Goal: Task Accomplishment & Management: Use online tool/utility

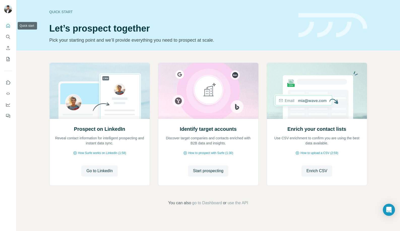
click at [8, 26] on icon "Quick start" at bounding box center [8, 25] width 5 height 5
click at [8, 39] on icon "Search" at bounding box center [8, 36] width 5 height 5
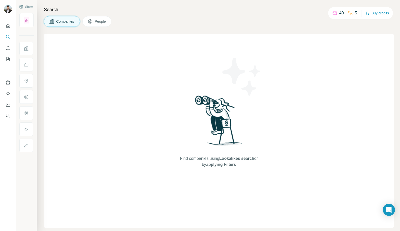
click at [58, 21] on span "Companies" at bounding box center [65, 21] width 18 height 5
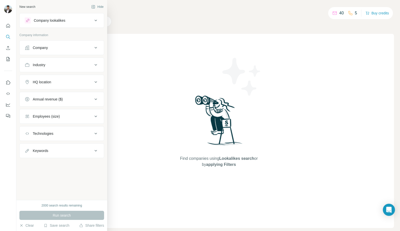
click at [41, 46] on div "Company" at bounding box center [40, 47] width 15 height 5
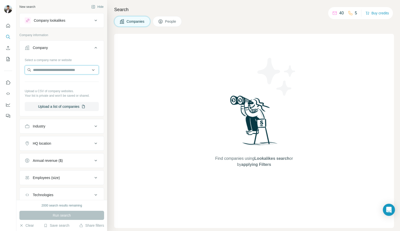
click at [44, 67] on input "text" at bounding box center [62, 69] width 74 height 9
type input "**********"
drag, startPoint x: 78, startPoint y: 70, endPoint x: -1, endPoint y: 61, distance: 80.0
click at [0, 61] on html "**********" at bounding box center [200, 115] width 400 height 231
paste input "**********"
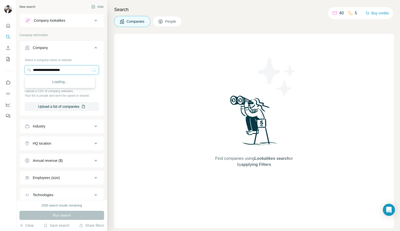
type input "**********"
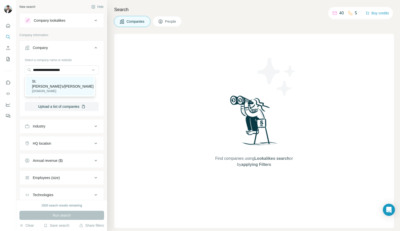
click at [46, 80] on p "St. [PERSON_NAME]’s/[PERSON_NAME]" at bounding box center [62, 84] width 61 height 10
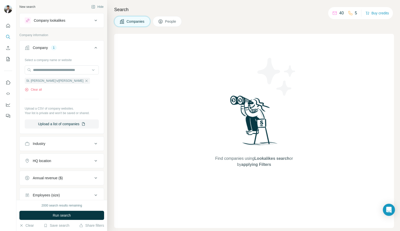
click at [71, 93] on div "Select a company name or website St. [PERSON_NAME]’s/[PERSON_NAME] Clear all Up…" at bounding box center [62, 92] width 74 height 73
click at [43, 81] on span "St. [PERSON_NAME]’s/[PERSON_NAME]" at bounding box center [54, 80] width 57 height 5
click at [63, 68] on input "text" at bounding box center [62, 69] width 74 height 9
click at [142, 41] on div "Find companies using Lookalikes search or by applying Filters" at bounding box center [254, 131] width 280 height 194
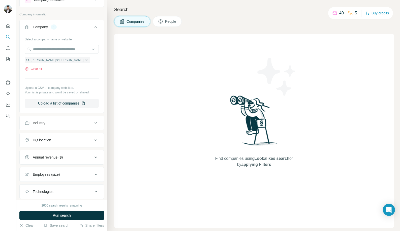
scroll to position [45, 0]
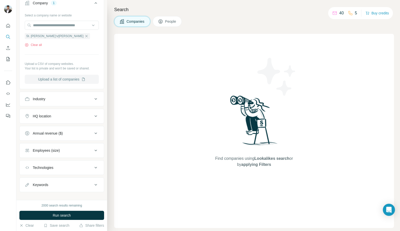
click at [67, 78] on button "Upload a list of companies" at bounding box center [62, 79] width 74 height 9
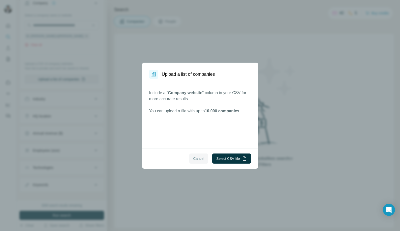
click at [201, 161] on span "Cancel" at bounding box center [198, 158] width 11 height 5
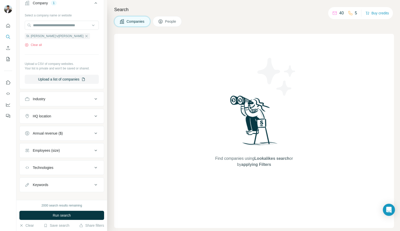
scroll to position [0, 0]
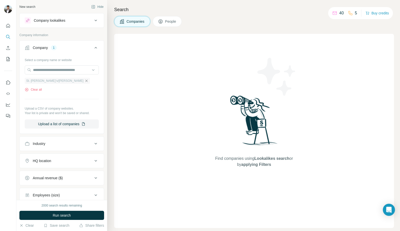
click at [85, 80] on icon "button" at bounding box center [86, 80] width 2 height 2
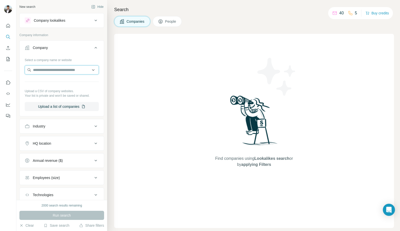
click at [65, 69] on input "text" at bounding box center [62, 69] width 74 height 9
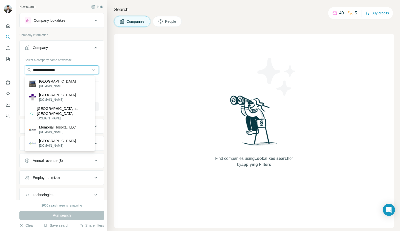
type input "**********"
drag, startPoint x: 70, startPoint y: 69, endPoint x: 2, endPoint y: 63, distance: 68.2
click at [2, 63] on div "**********" at bounding box center [200, 115] width 400 height 231
paste input "**********"
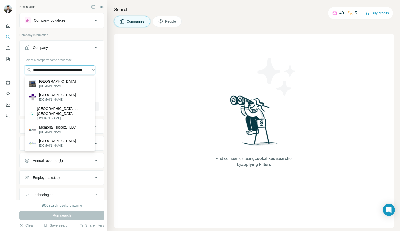
type input "**********"
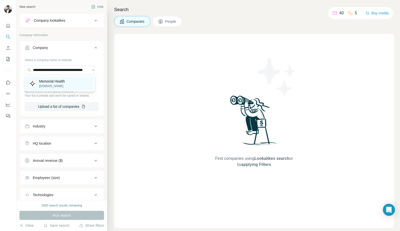
click at [54, 84] on p "[DOMAIN_NAME]" at bounding box center [52, 86] width 26 height 5
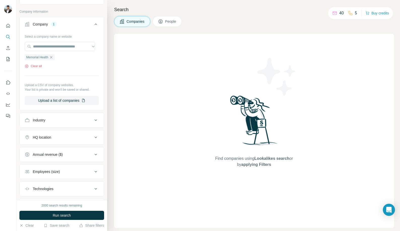
scroll to position [51, 0]
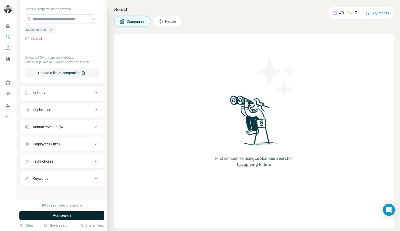
click at [69, 216] on span "Run search" at bounding box center [62, 214] width 18 height 5
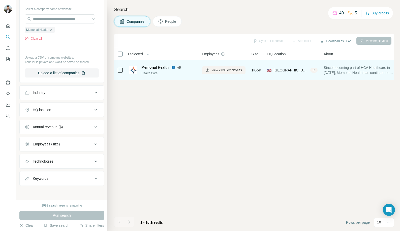
click at [158, 68] on span "Memorial Health" at bounding box center [154, 67] width 27 height 5
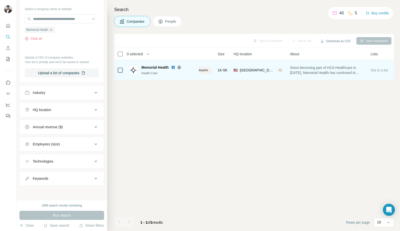
scroll to position [0, 0]
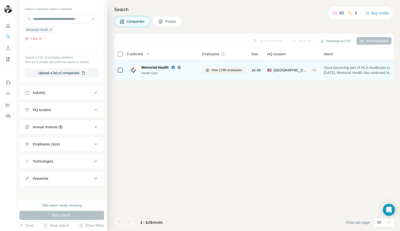
click at [164, 69] on span "Memorial Health" at bounding box center [154, 67] width 27 height 5
click at [152, 68] on span "Memorial Health" at bounding box center [154, 67] width 27 height 5
click at [226, 70] on span "View 2,098 employees" at bounding box center [226, 70] width 30 height 5
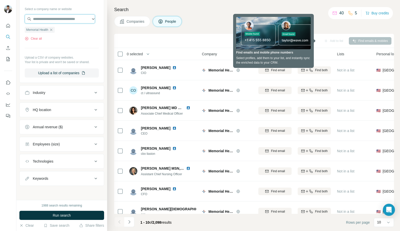
click at [64, 22] on input "text" at bounding box center [60, 18] width 70 height 9
click at [75, 57] on p "Upload a CSV of company websites." at bounding box center [62, 57] width 74 height 5
click at [51, 29] on icon "button" at bounding box center [51, 30] width 4 height 4
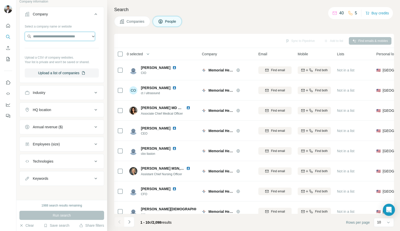
click at [64, 38] on input "text" at bounding box center [60, 36] width 70 height 9
paste input "**********"
type input "**********"
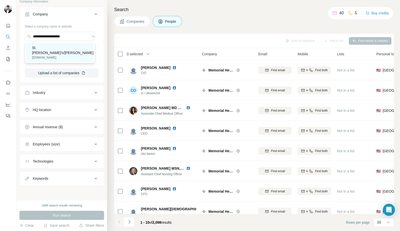
click at [63, 55] on p "[DOMAIN_NAME]" at bounding box center [62, 57] width 61 height 5
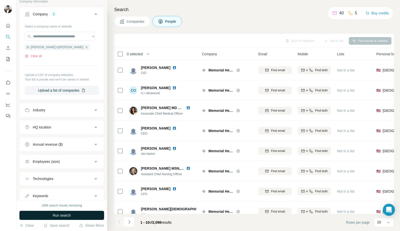
click at [65, 216] on span "Run search" at bounding box center [62, 214] width 18 height 5
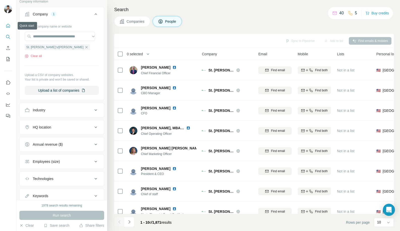
click at [8, 26] on icon "Quick start" at bounding box center [8, 26] width 4 height 4
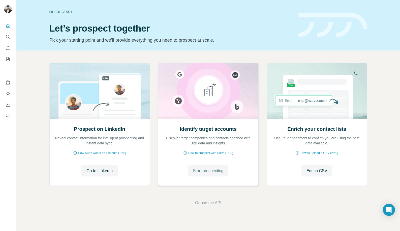
click at [201, 171] on span "Start prospecting" at bounding box center [208, 171] width 30 height 6
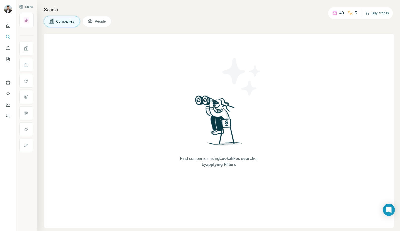
click at [379, 11] on button "Buy credits" at bounding box center [376, 13] width 23 height 7
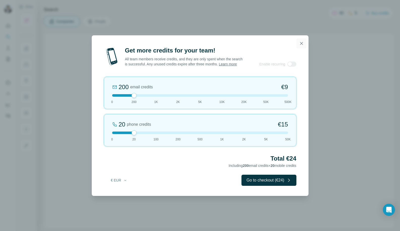
click at [303, 44] on button "button" at bounding box center [301, 43] width 10 height 10
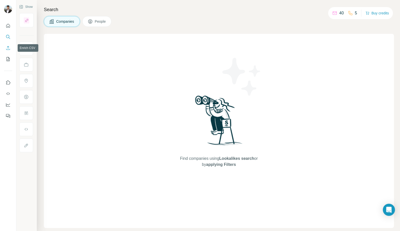
click at [6, 48] on icon "Enrich CSV" at bounding box center [8, 47] width 5 height 5
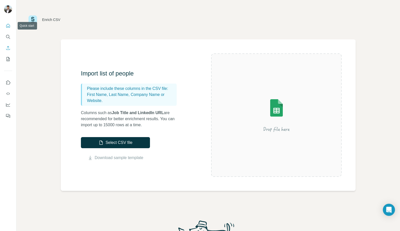
click at [7, 22] on button "Quick start" at bounding box center [8, 25] width 8 height 9
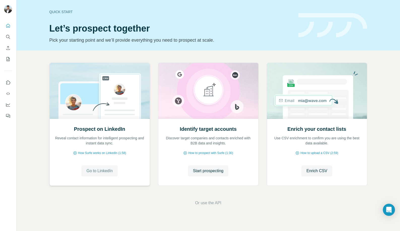
click at [100, 169] on span "Go to LinkedIn" at bounding box center [99, 171] width 26 height 6
click at [6, 113] on icon "Feedback" at bounding box center [8, 115] width 5 height 5
click at [7, 104] on icon "Dashboard" at bounding box center [8, 104] width 5 height 5
